Goal: Transaction & Acquisition: Purchase product/service

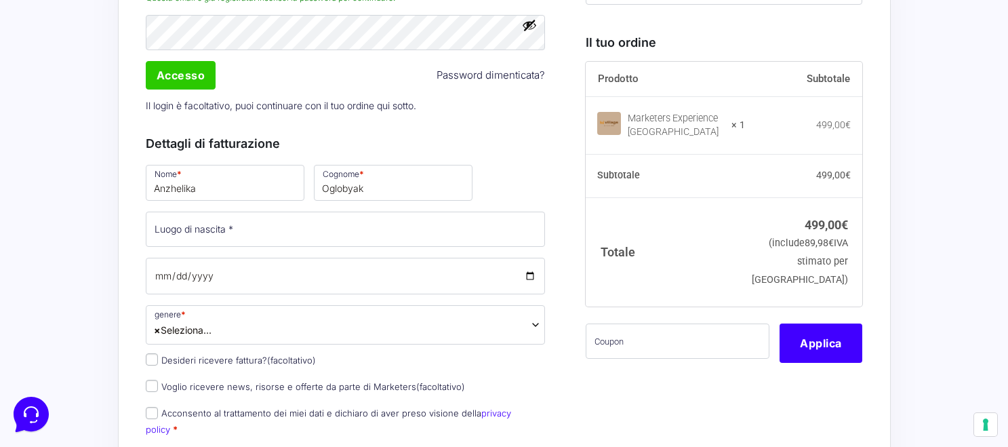
scroll to position [429, 0]
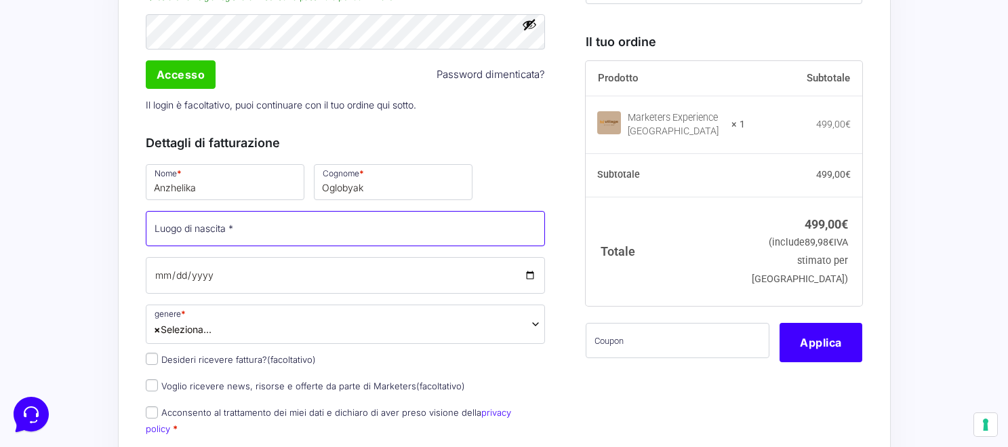
click at [285, 238] on input "Luogo di nascita *" at bounding box center [346, 228] width 400 height 35
type input "[GEOGRAPHIC_DATA]"
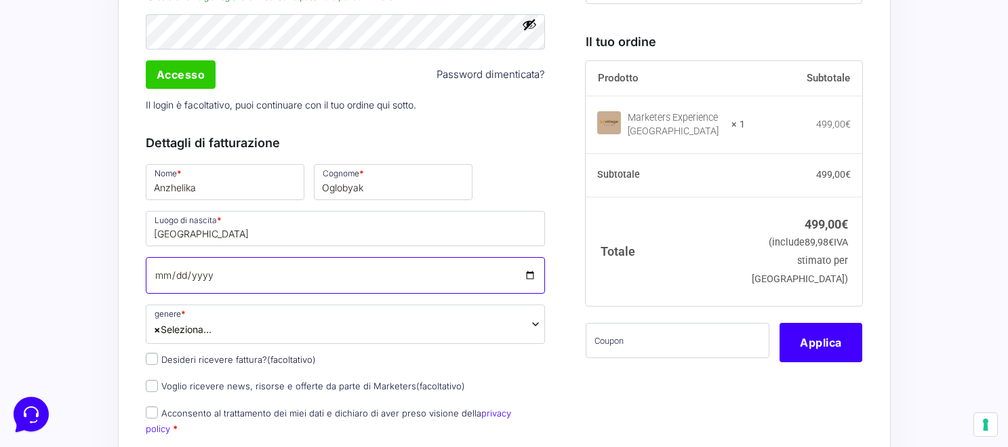
click at [253, 282] on input "Data di nascita *" at bounding box center [346, 275] width 400 height 37
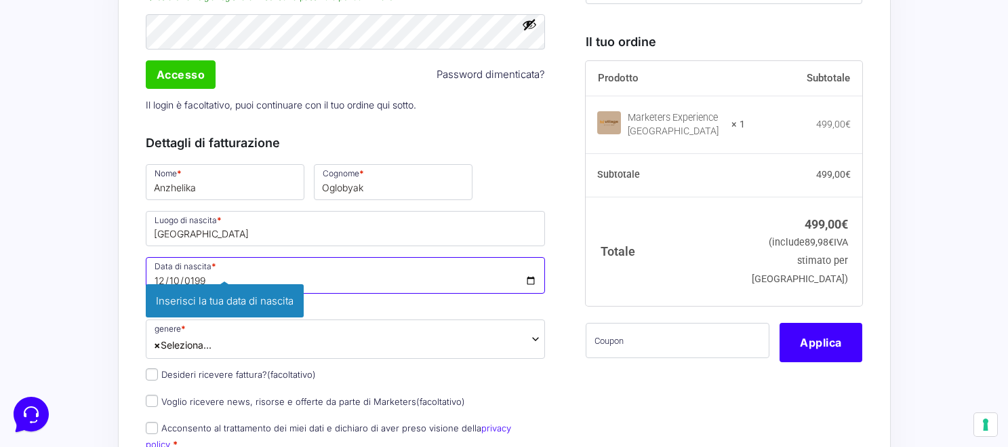
type input "[DATE]"
click at [238, 346] on span "× Seleziona..." at bounding box center [346, 338] width 400 height 39
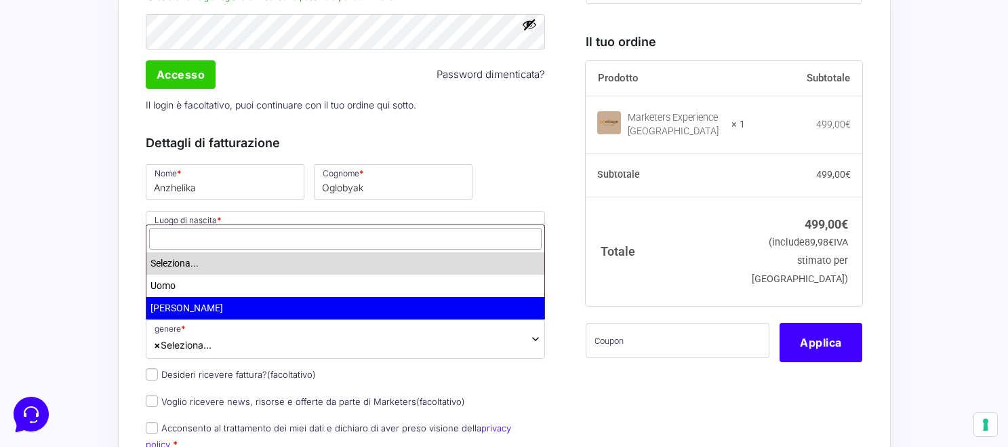
select select "[PERSON_NAME]"
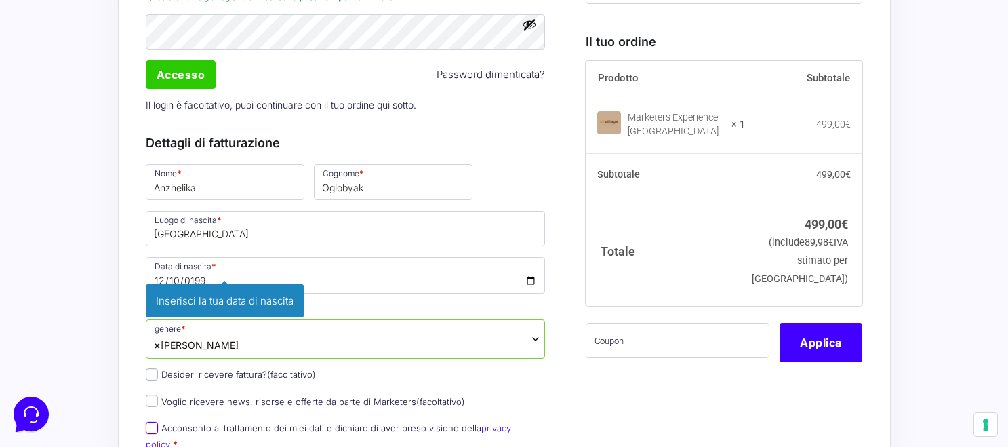
click at [155, 424] on div "Nome * [PERSON_NAME] * Oglobyak Luogo di nascita * [GEOGRAPHIC_DATA] Data di na…" at bounding box center [345, 332] width 409 height 340
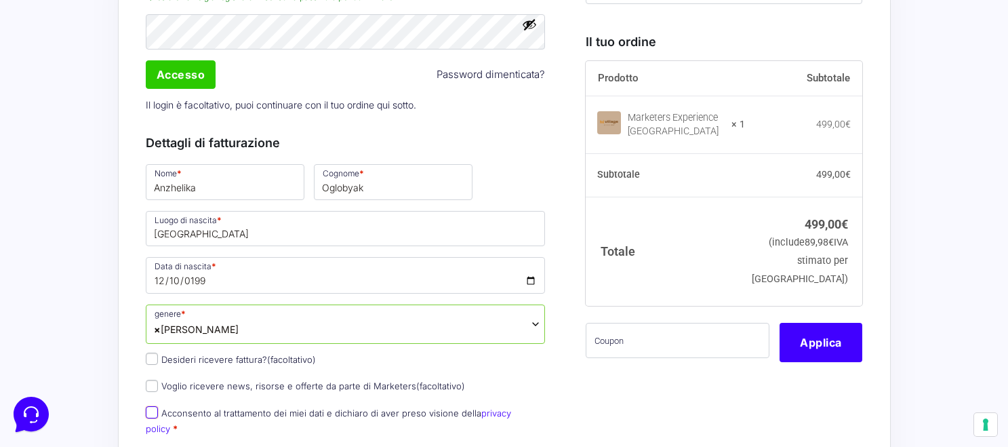
click at [149, 408] on input "Acconsento al trattamento dei miei dati e dichiaro di aver preso visione della …" at bounding box center [152, 412] width 12 height 12
checkbox input "true"
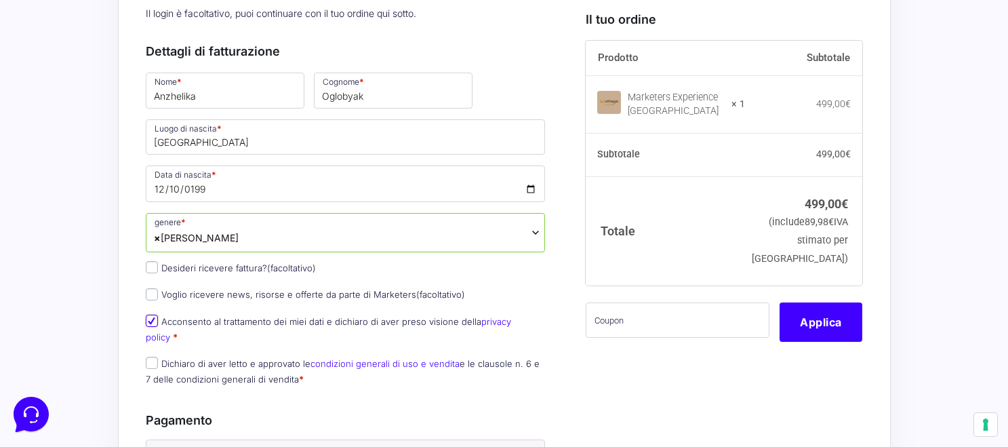
scroll to position [521, 0]
click at [153, 356] on input "Dichiaro di aver letto e approvato le condizioni generali di uso e vendita e le…" at bounding box center [152, 362] width 12 height 12
checkbox input "true"
click at [618, 329] on input "text" at bounding box center [677, 319] width 184 height 35
paste input "CPN327MWANG"
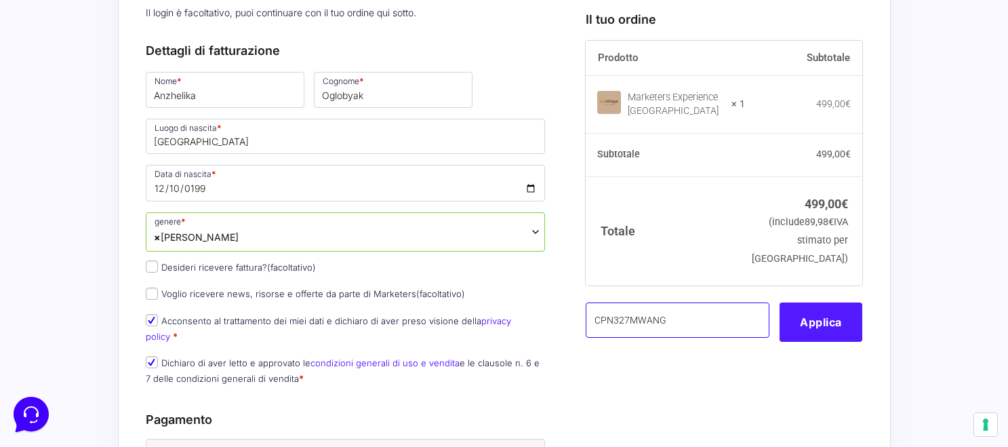
type input "CPN327MWANG"
click at [790, 325] on button "Applica" at bounding box center [820, 321] width 83 height 39
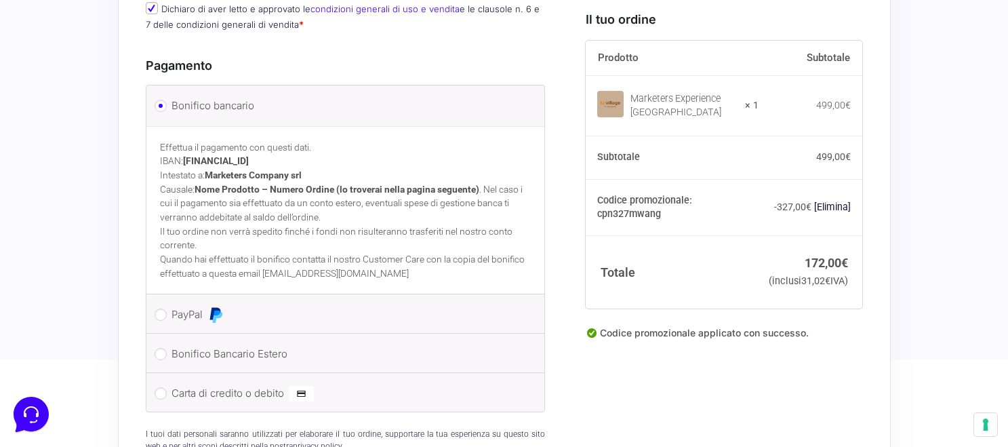
scroll to position [876, 0]
click at [161, 386] on input "Carta di credito o debito" at bounding box center [161, 392] width 12 height 12
radio input "true"
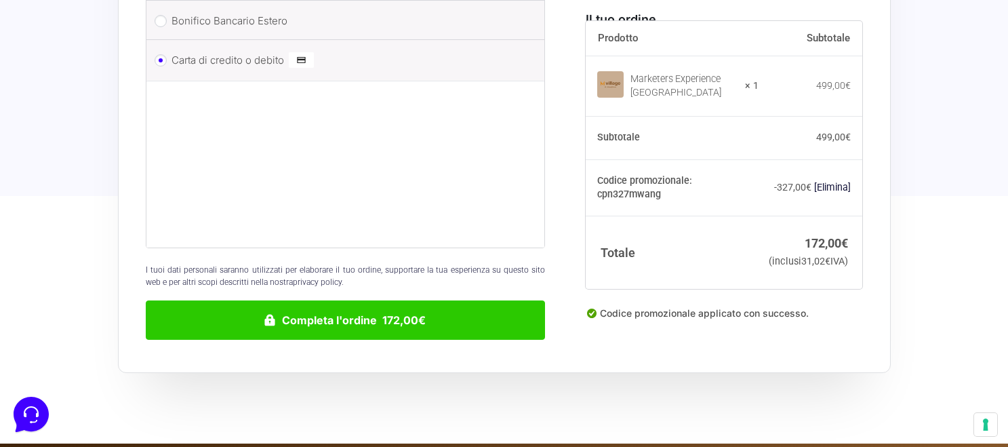
scroll to position [1075, 0]
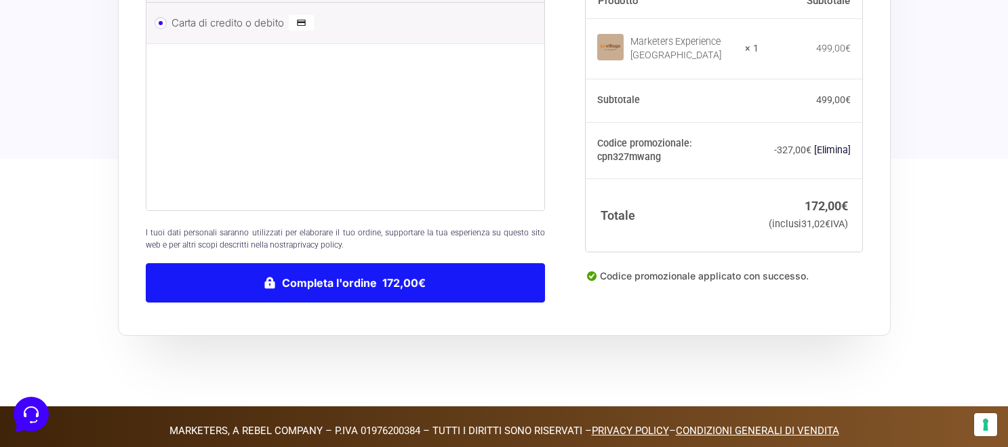
click at [356, 267] on button "Completa l'ordine 172,00€" at bounding box center [346, 282] width 400 height 39
